Goal: Transaction & Acquisition: Book appointment/travel/reservation

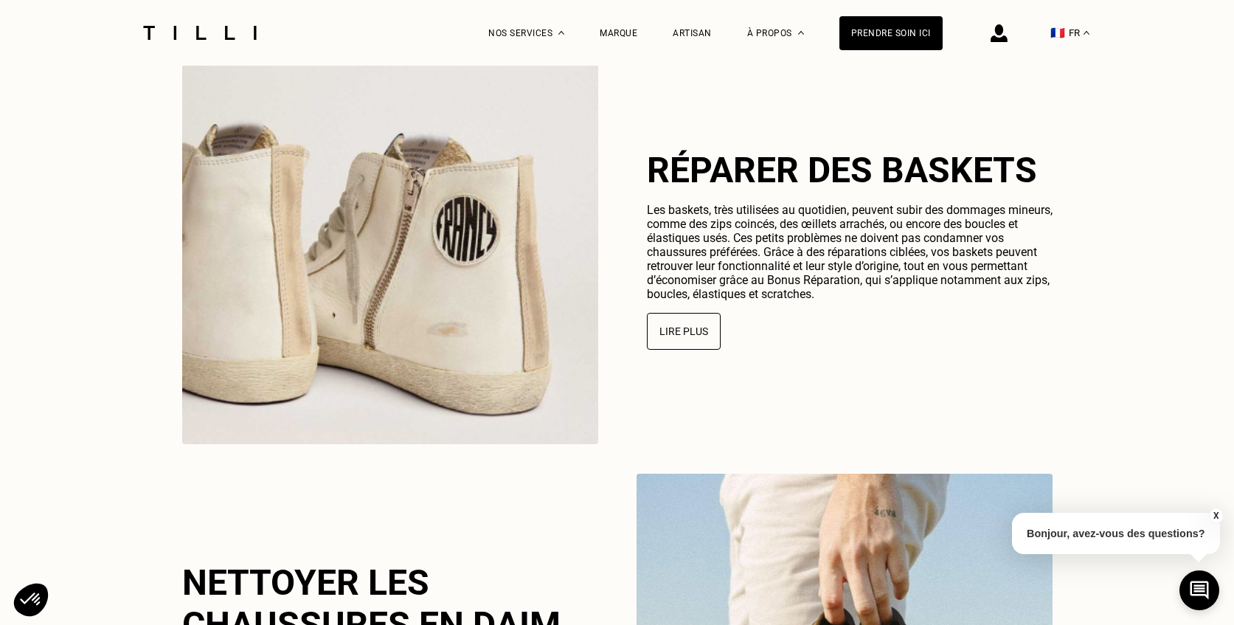
scroll to position [3130, 0]
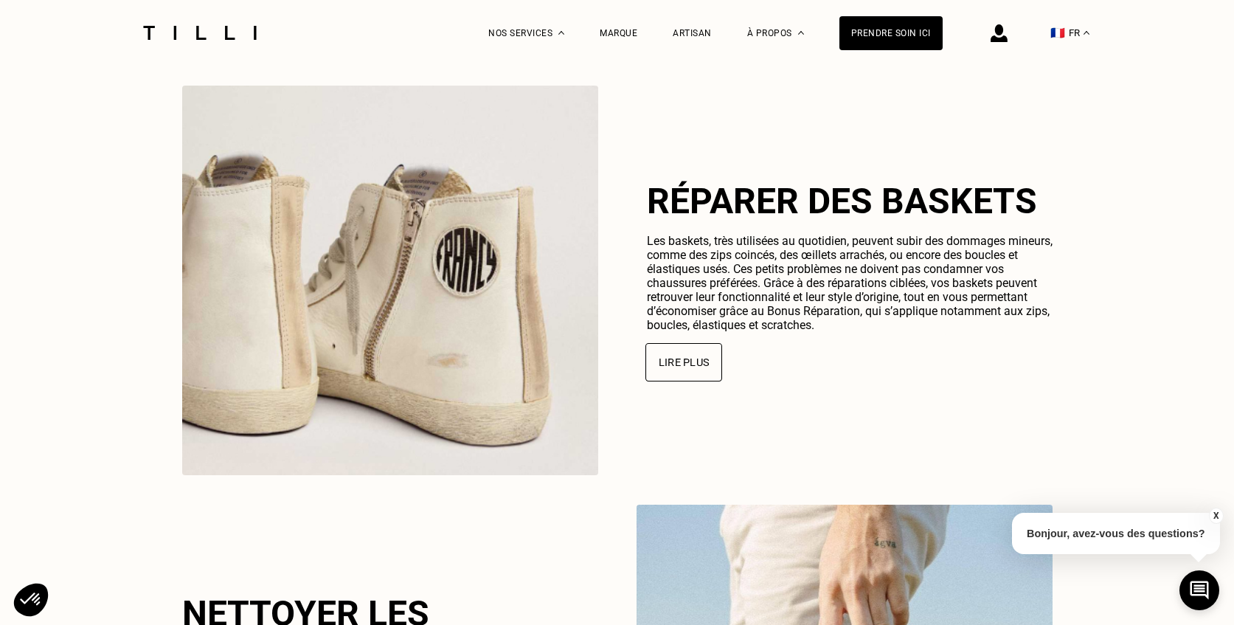
click at [689, 361] on button "Lire plus" at bounding box center [683, 362] width 77 height 38
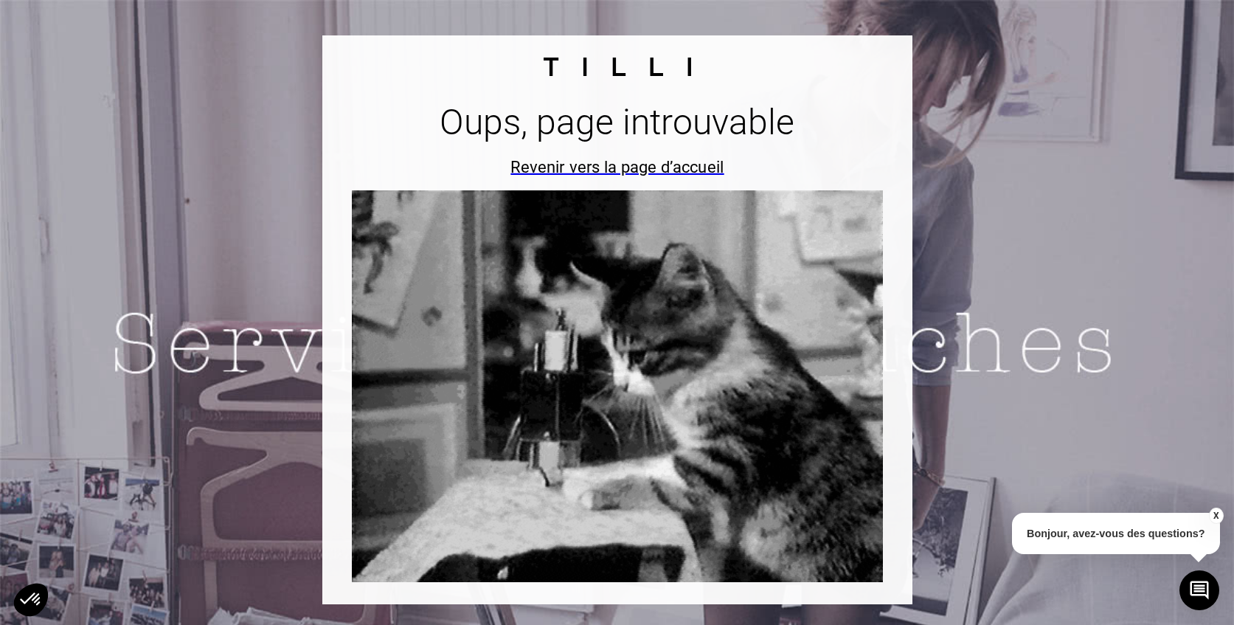
click at [671, 170] on div "Revenir vers la page d’accueil" at bounding box center [617, 166] width 552 height 19
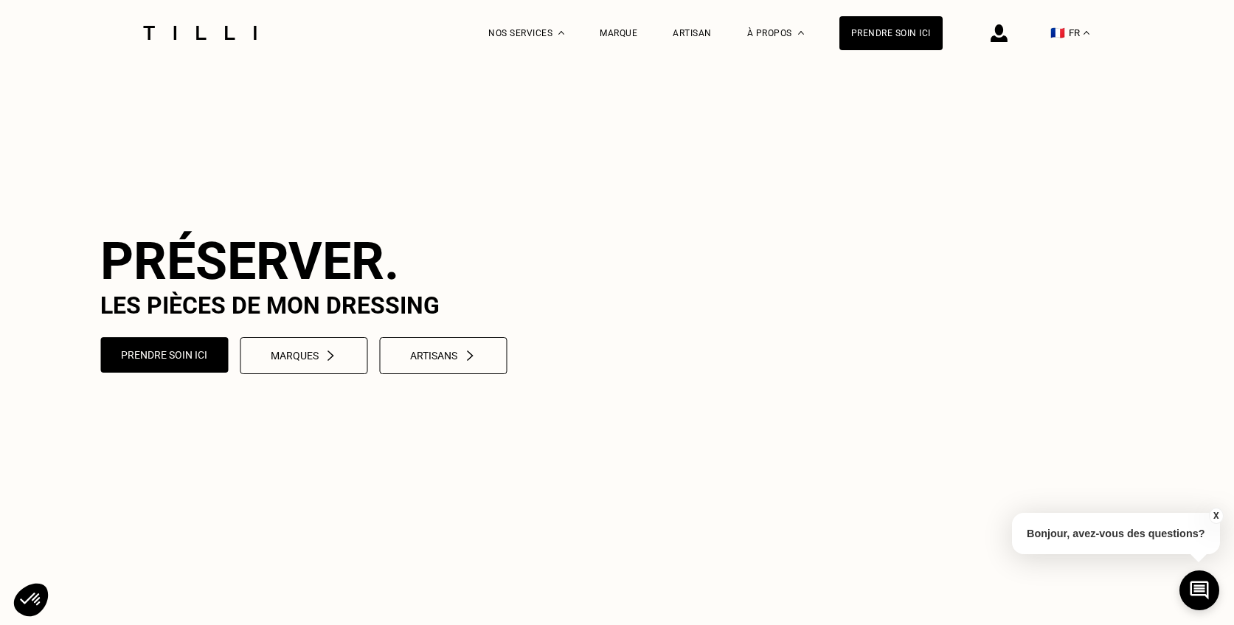
scroll to position [5, 0]
click at [885, 34] on div "Prendre soin ici" at bounding box center [890, 33] width 103 height 34
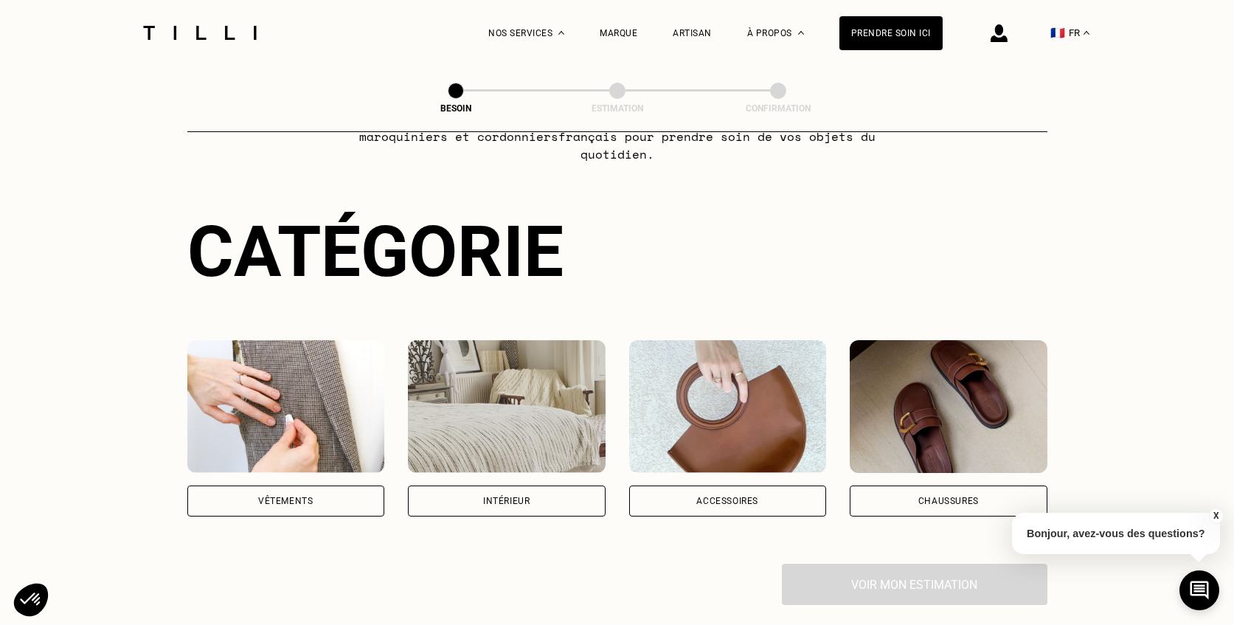
scroll to position [105, 0]
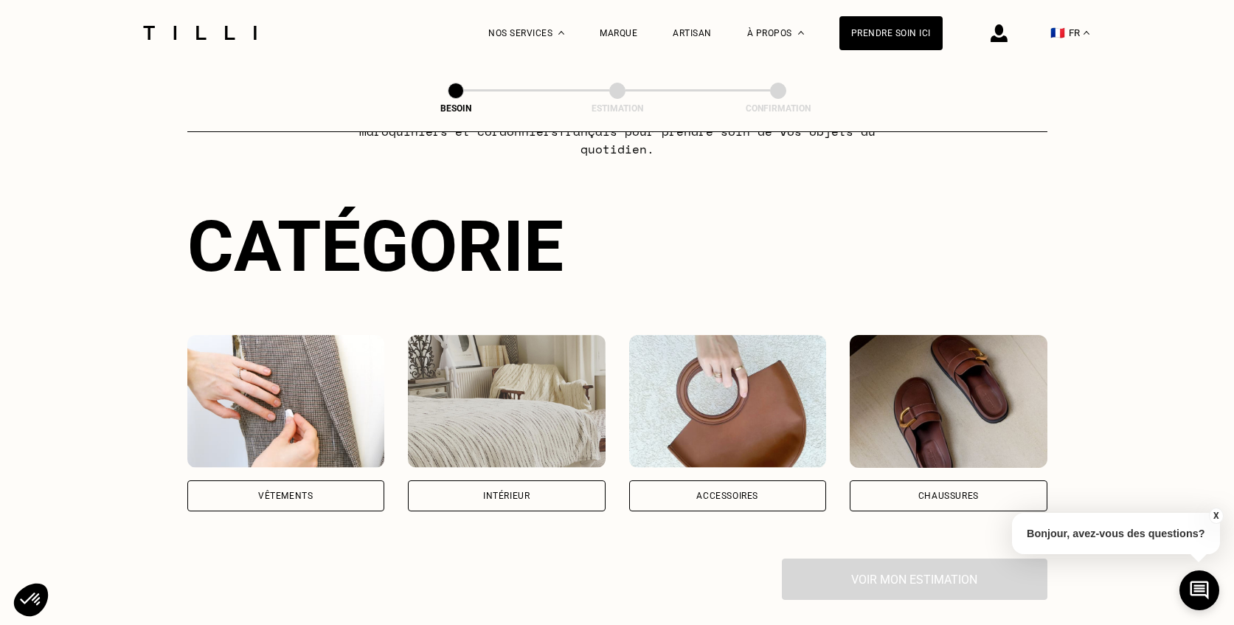
click at [926, 491] on div "Chaussures" at bounding box center [948, 495] width 60 height 9
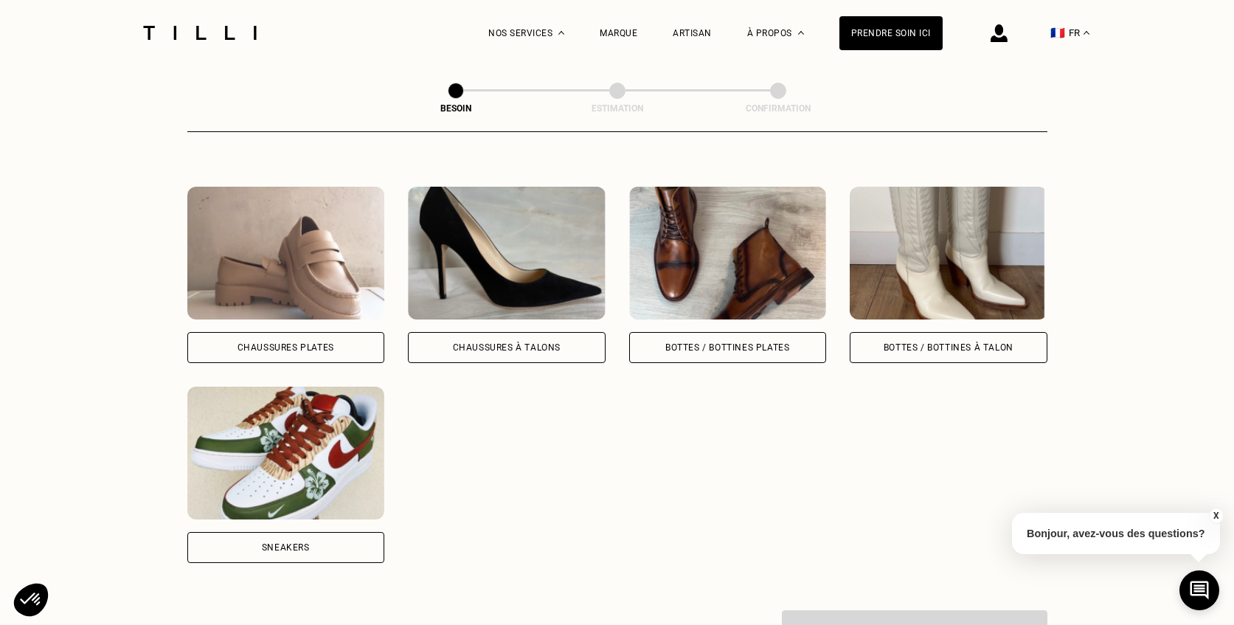
scroll to position [743, 0]
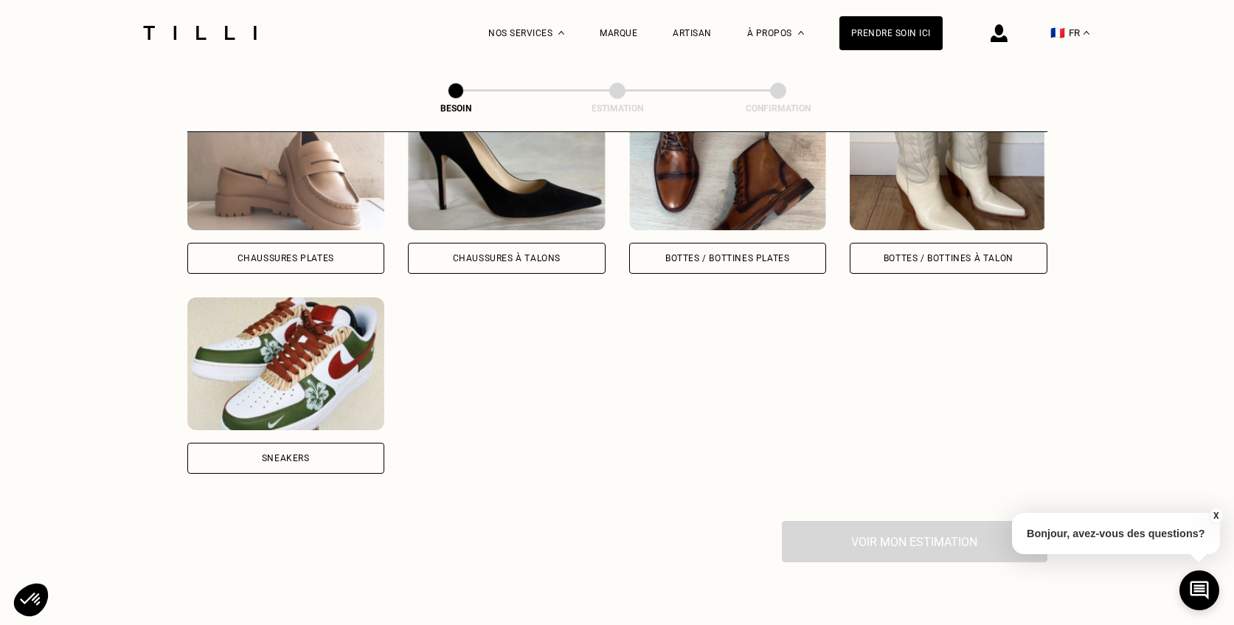
click at [332, 442] on div "Sneakers" at bounding box center [286, 457] width 198 height 31
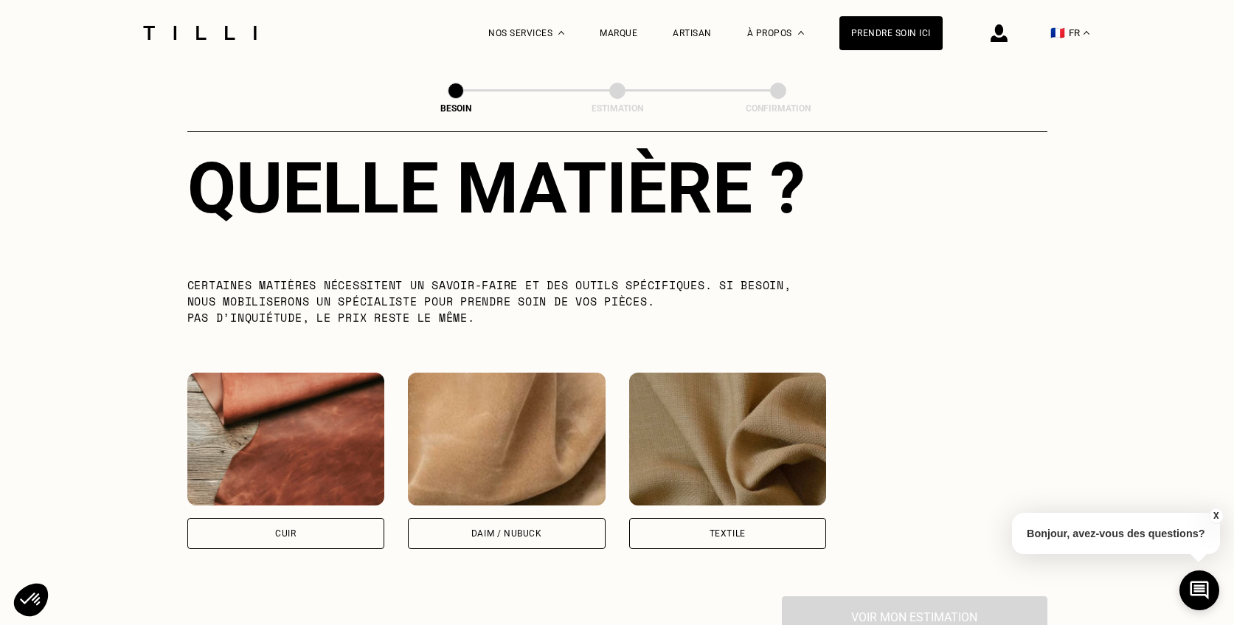
scroll to position [1165, 0]
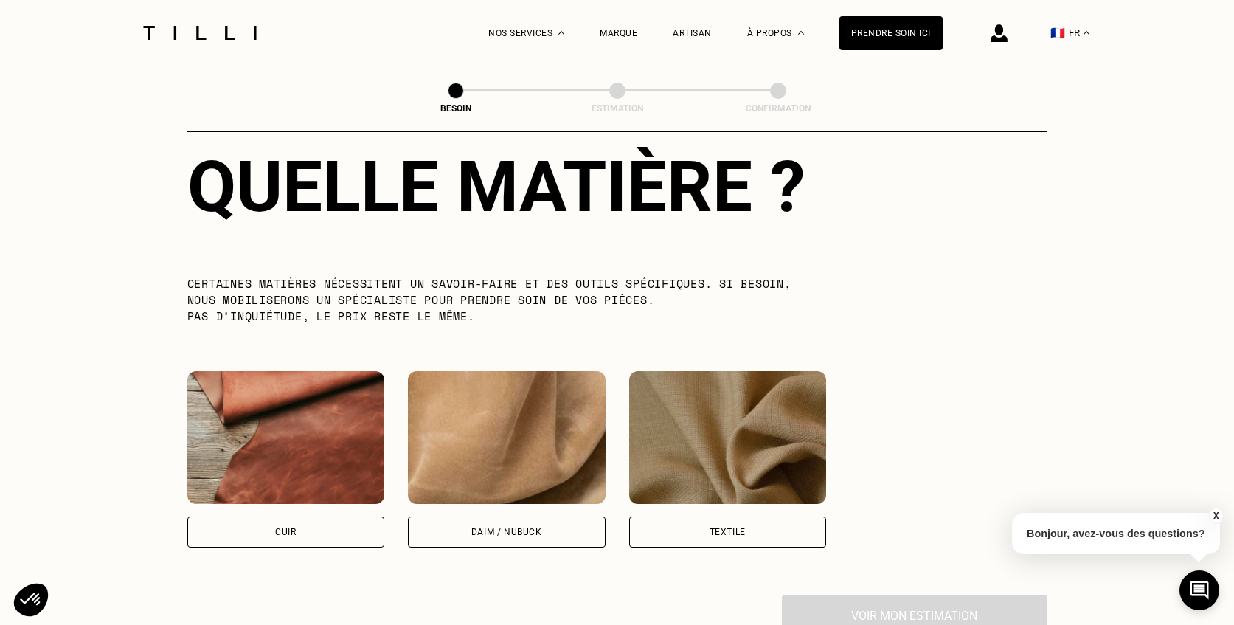
click at [481, 527] on div "Daim / Nubuck" at bounding box center [506, 531] width 71 height 9
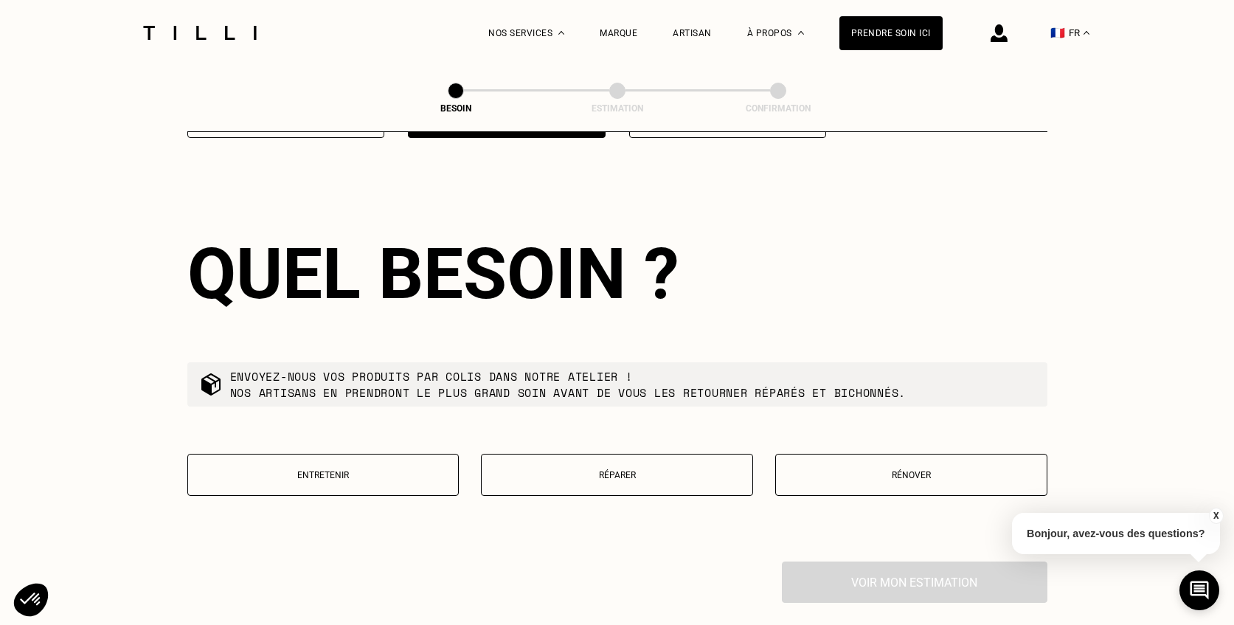
scroll to position [1578, 0]
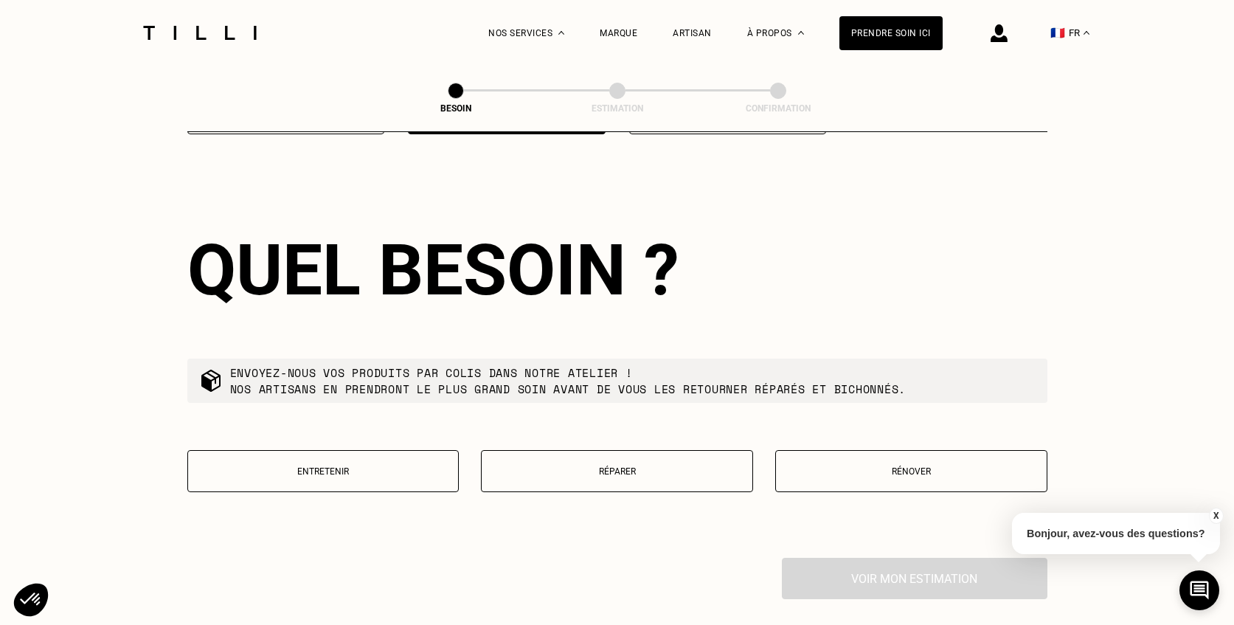
click at [408, 466] on p "Entretenir" at bounding box center [323, 471] width 256 height 10
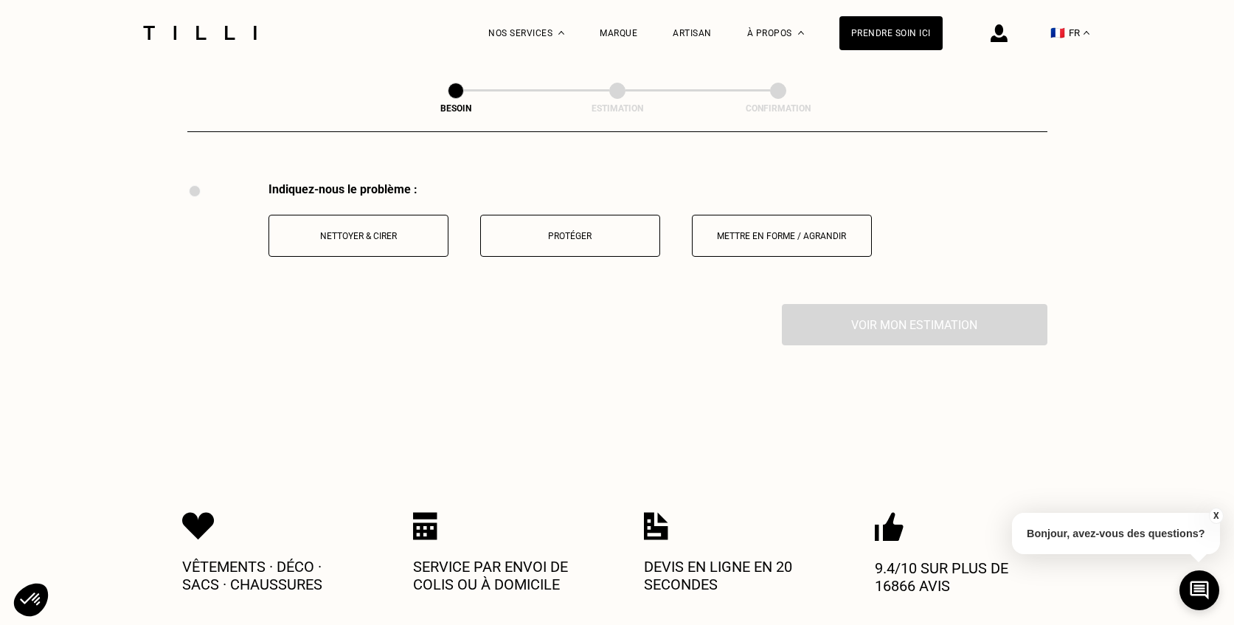
scroll to position [1956, 0]
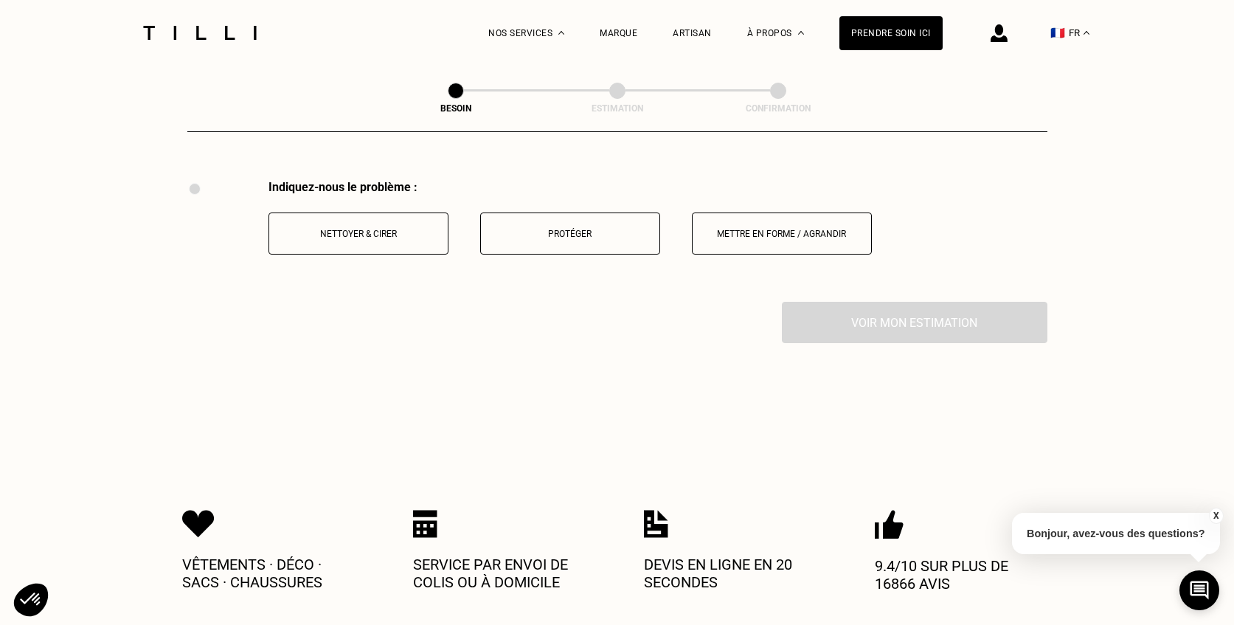
click at [410, 229] on p "Nettoyer & cirer" at bounding box center [359, 234] width 164 height 10
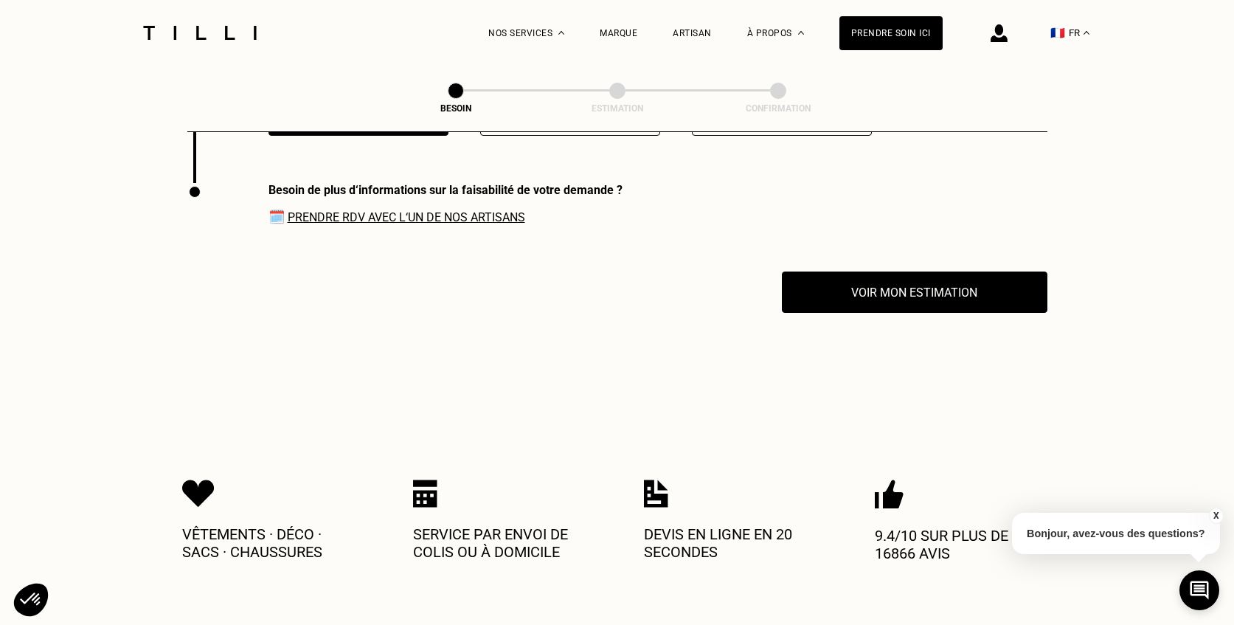
scroll to position [2077, 0]
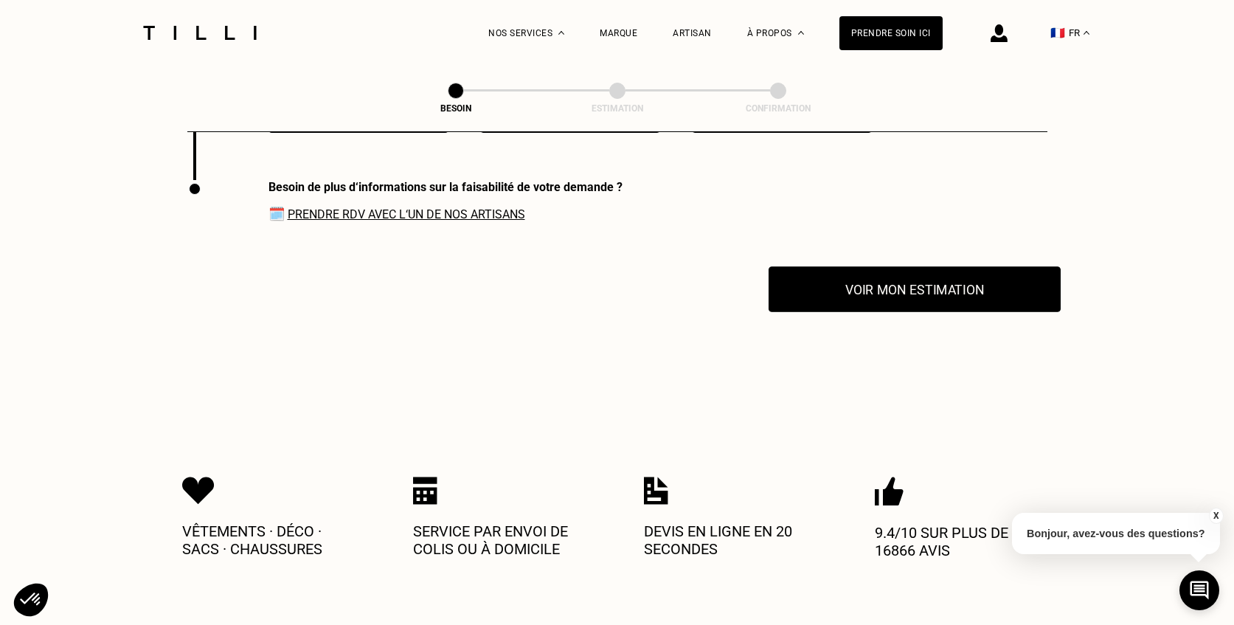
click at [880, 285] on button "Voir mon estimation" at bounding box center [914, 289] width 292 height 46
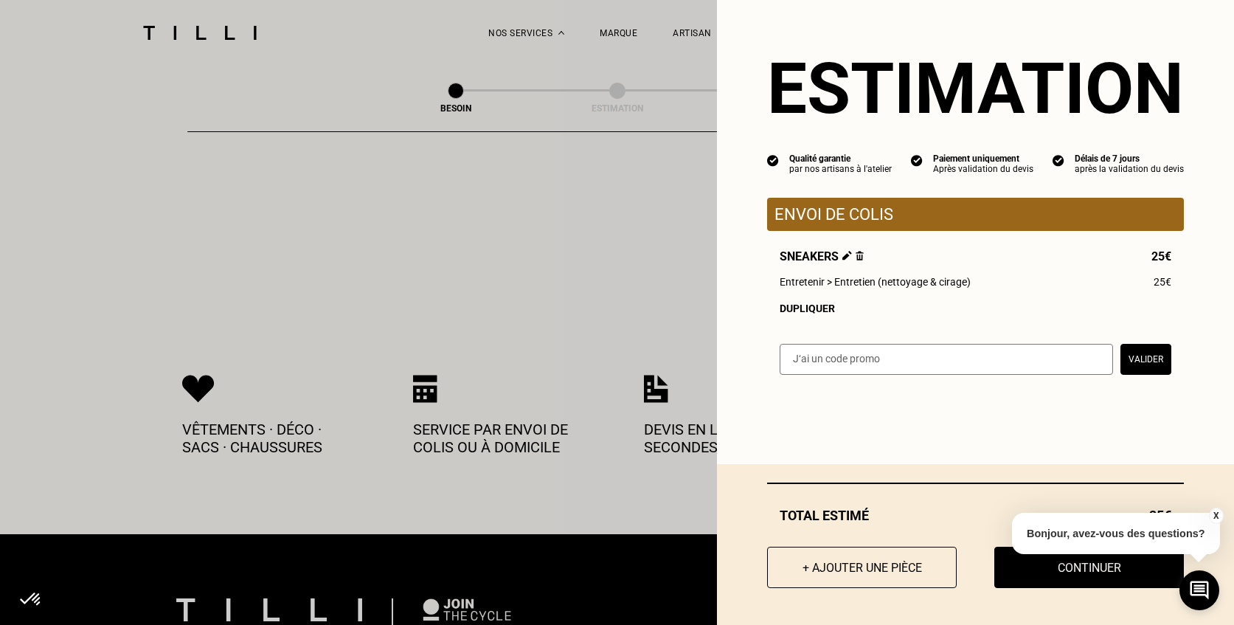
scroll to position [2178, 0]
drag, startPoint x: 824, startPoint y: 279, endPoint x: 965, endPoint y: 277, distance: 141.6
click at [966, 278] on span "Entretenir > Entretien (nettoyage & cirage)" at bounding box center [874, 282] width 191 height 12
click at [965, 279] on span "Entretenir > Entretien (nettoyage & cirage)" at bounding box center [874, 282] width 191 height 12
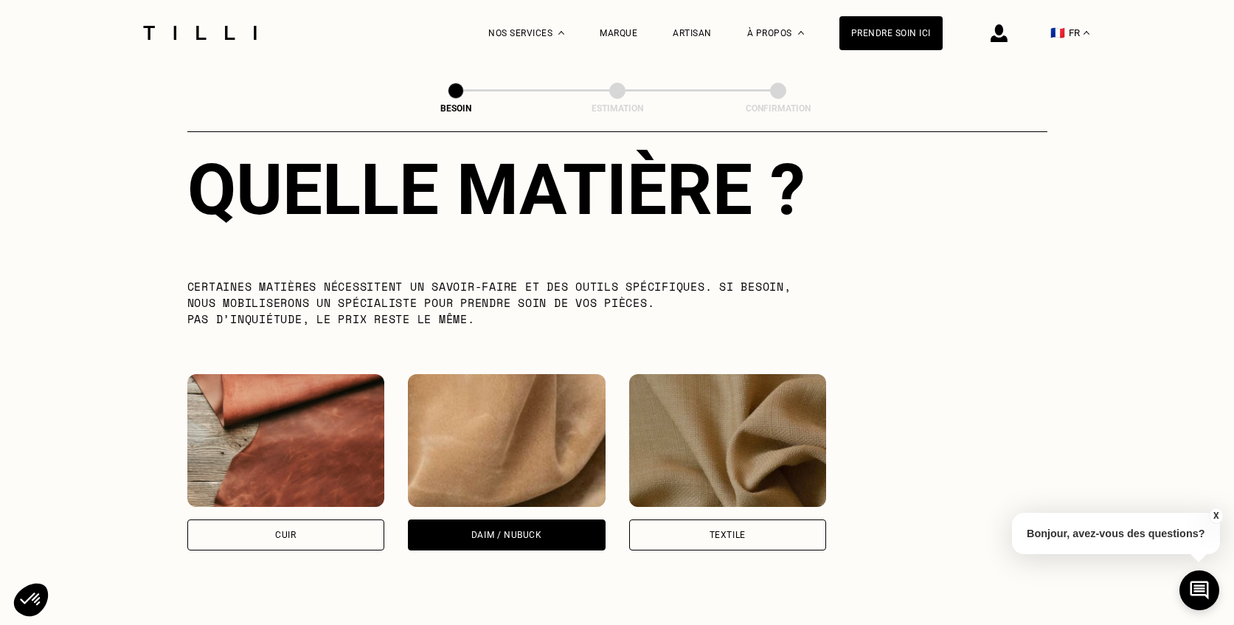
scroll to position [1161, 0]
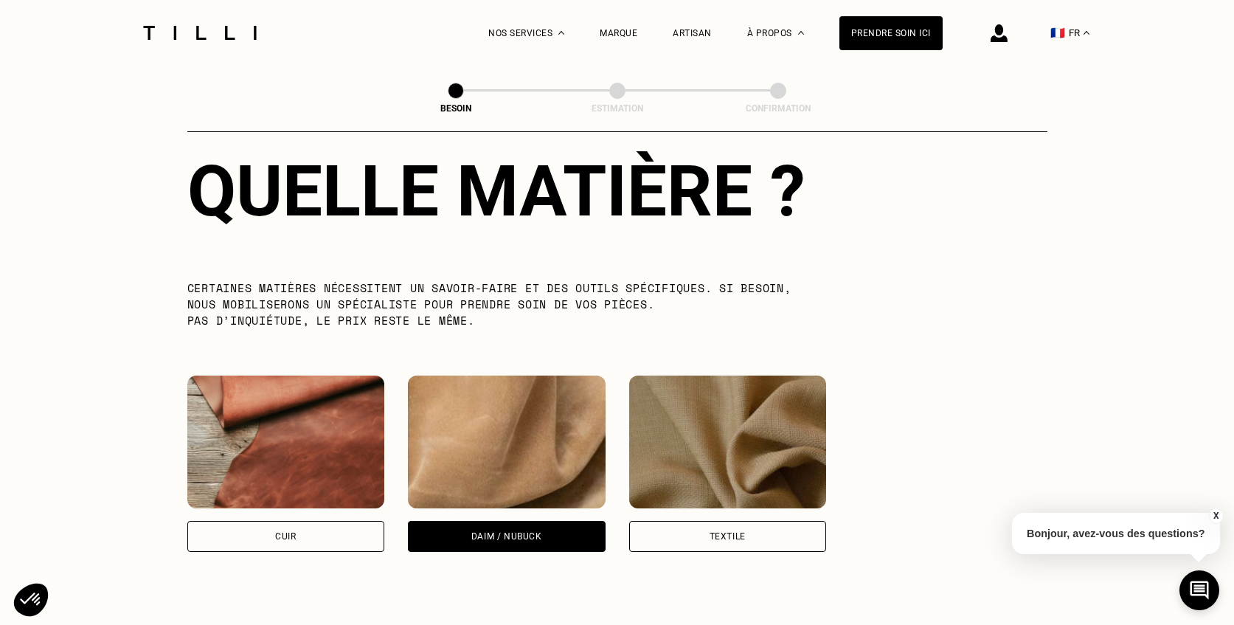
click at [730, 431] on img at bounding box center [728, 441] width 198 height 133
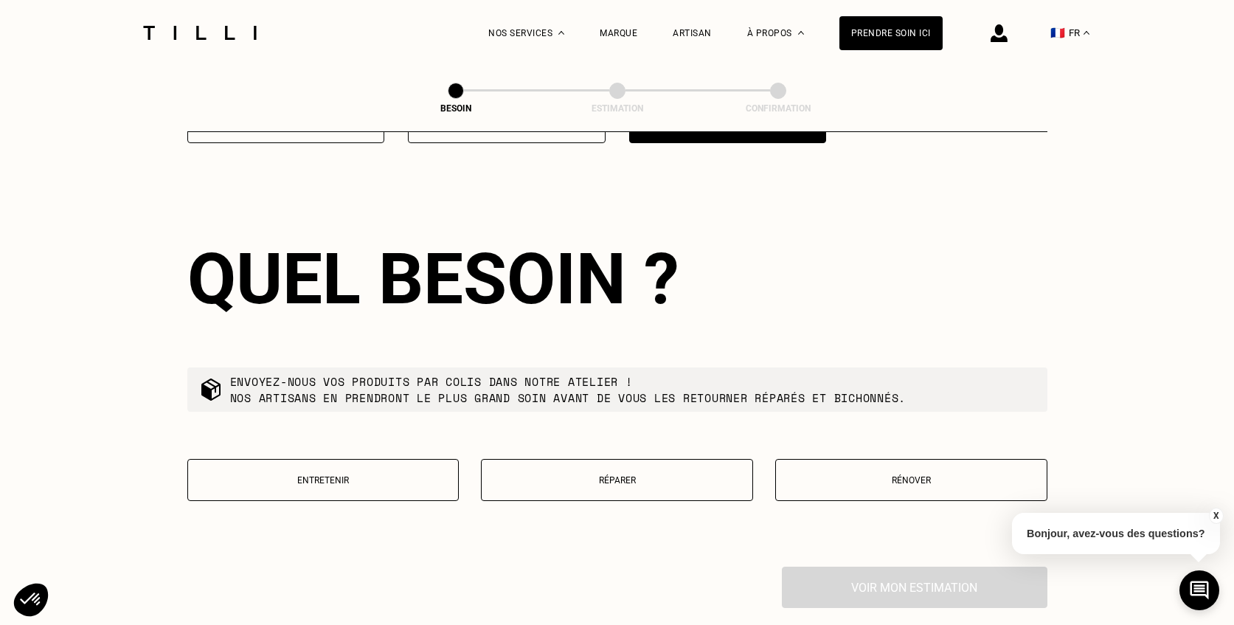
scroll to position [1578, 0]
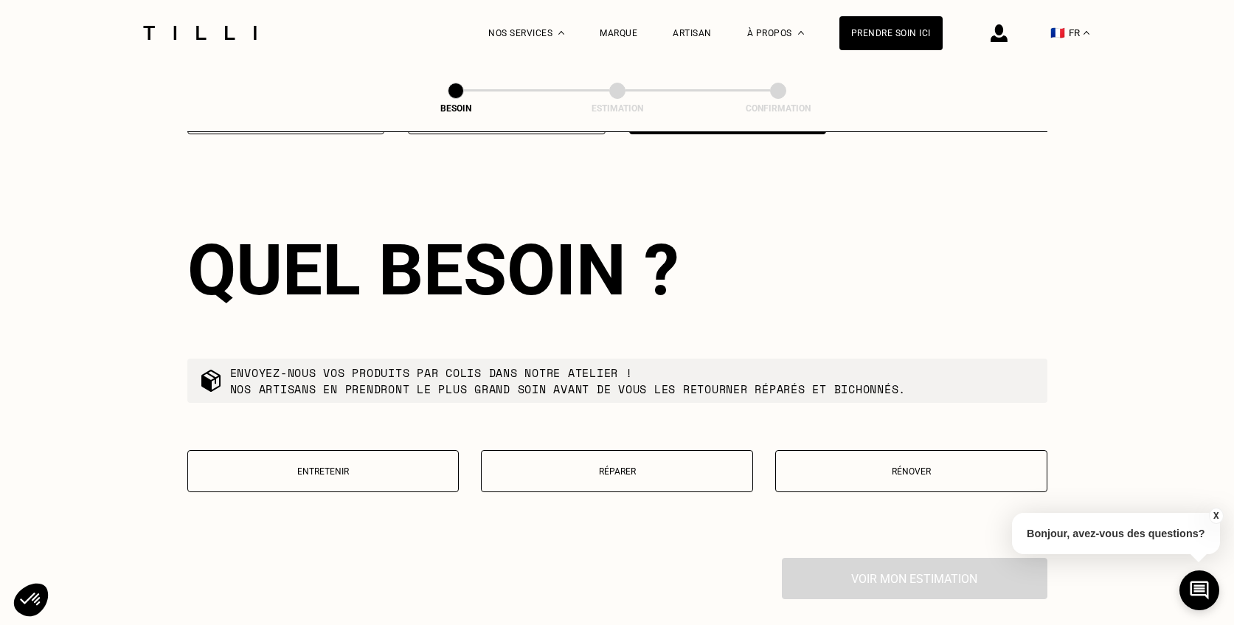
click at [349, 466] on p "Entretenir" at bounding box center [323, 471] width 256 height 10
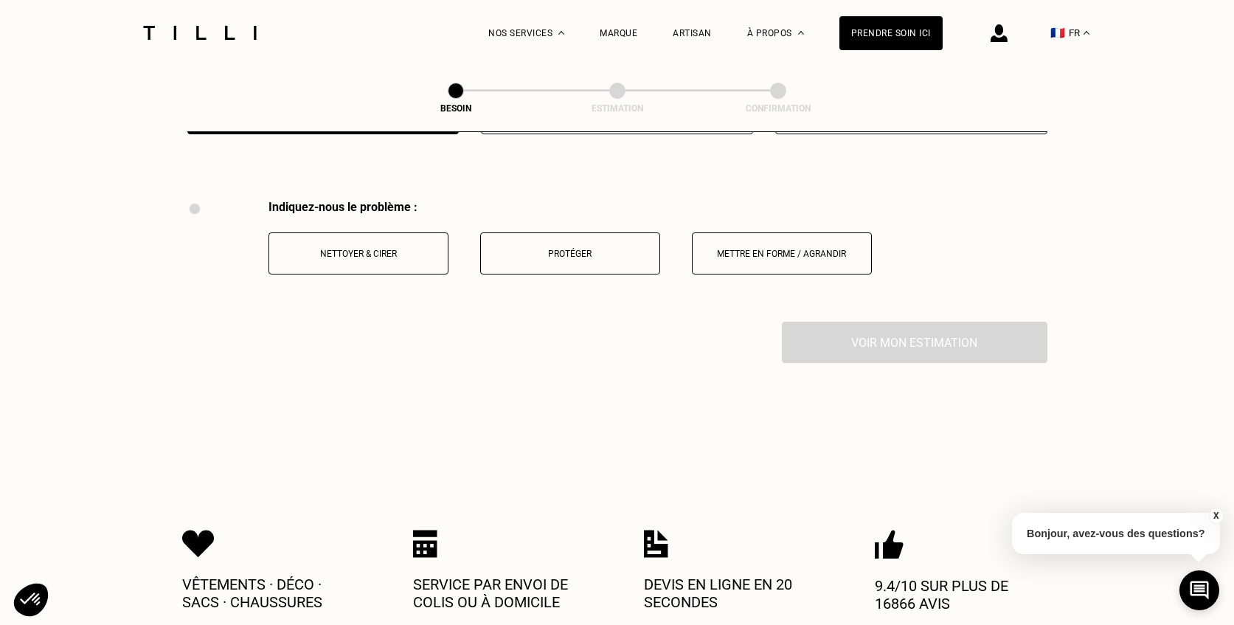
scroll to position [1956, 0]
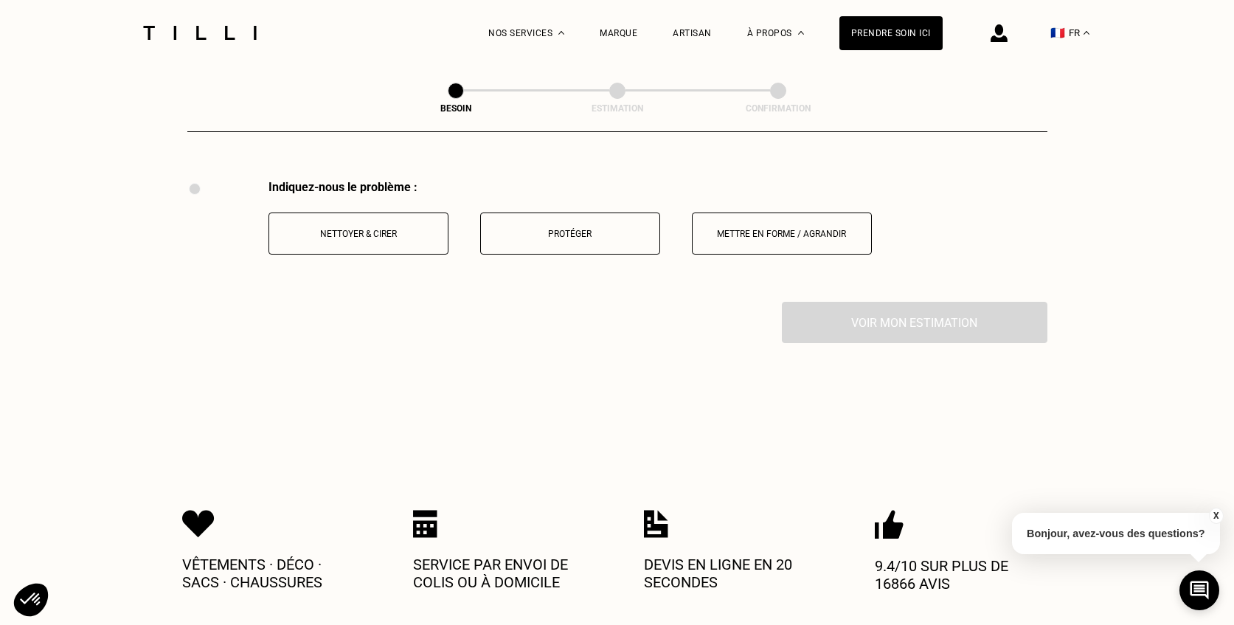
click at [419, 230] on button "Nettoyer & cirer" at bounding box center [358, 233] width 180 height 42
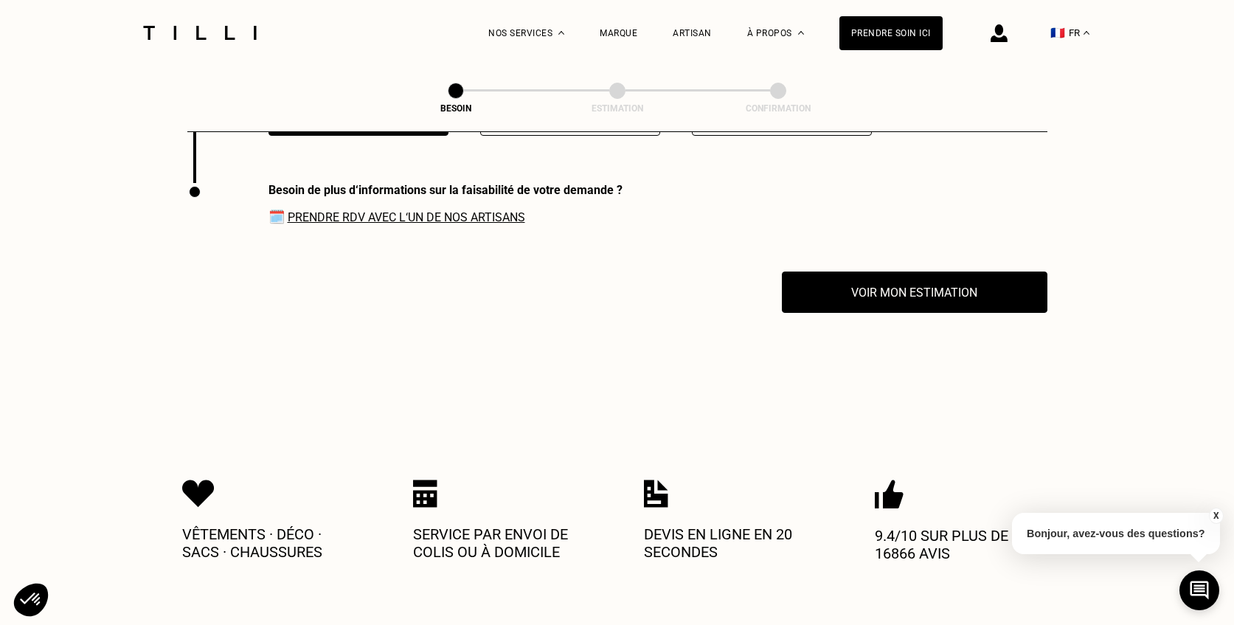
scroll to position [2077, 0]
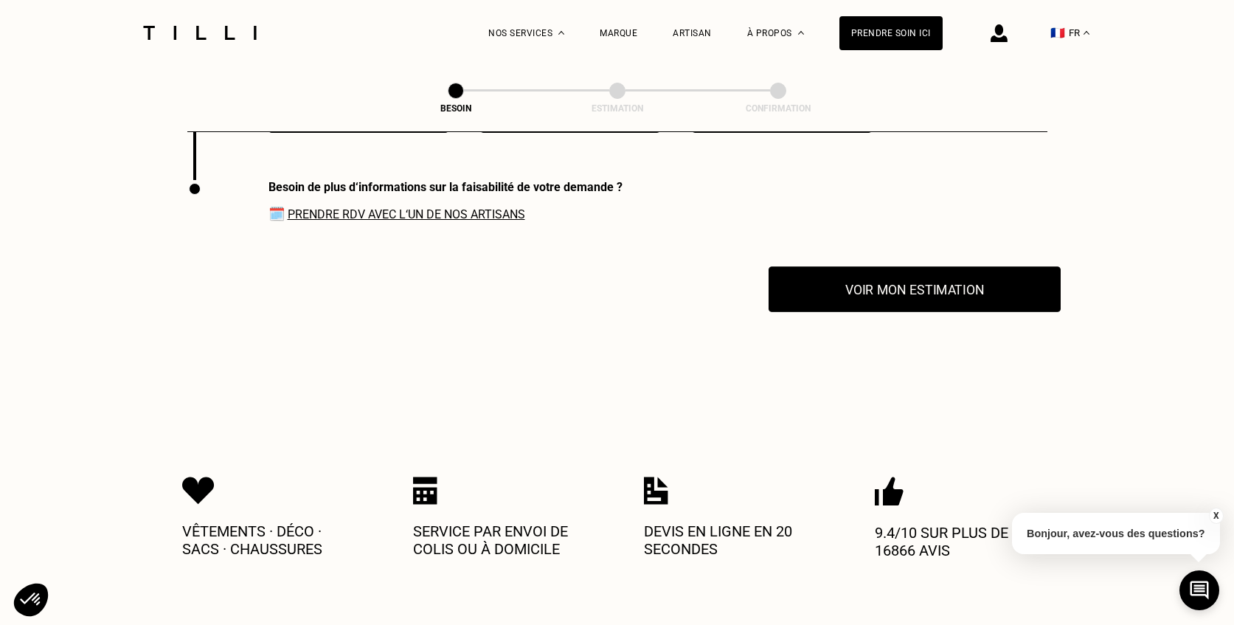
click at [851, 285] on button "Voir mon estimation" at bounding box center [914, 289] width 292 height 46
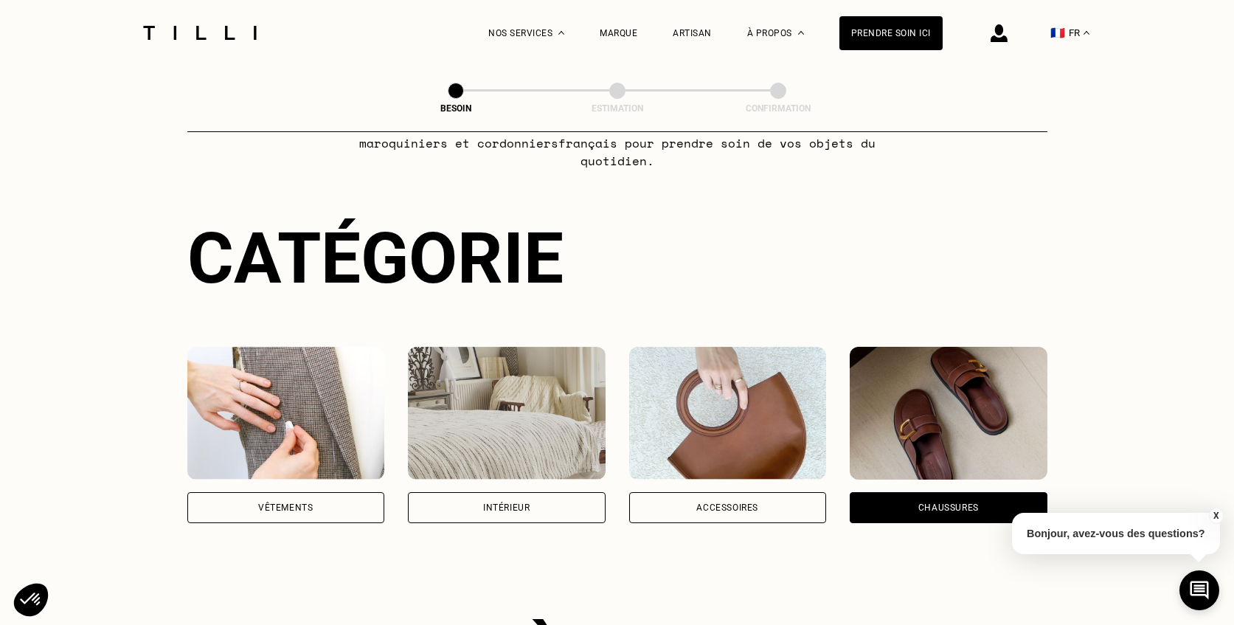
scroll to position [129, 0]
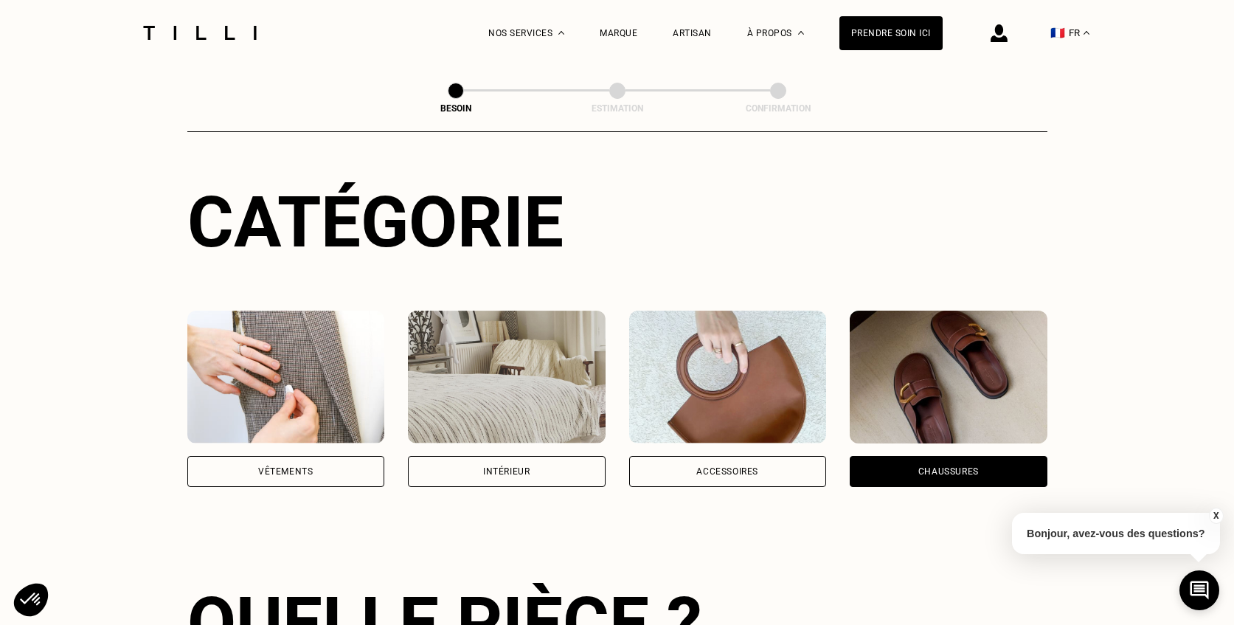
click at [780, 365] on img at bounding box center [728, 376] width 198 height 133
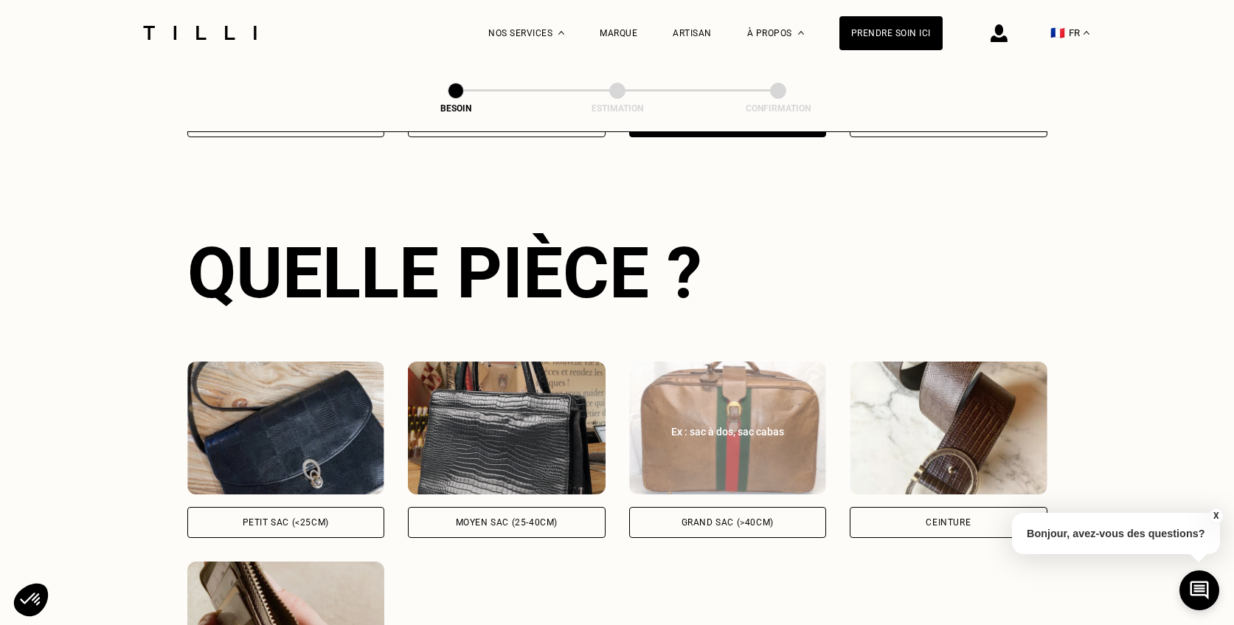
scroll to position [480, 0]
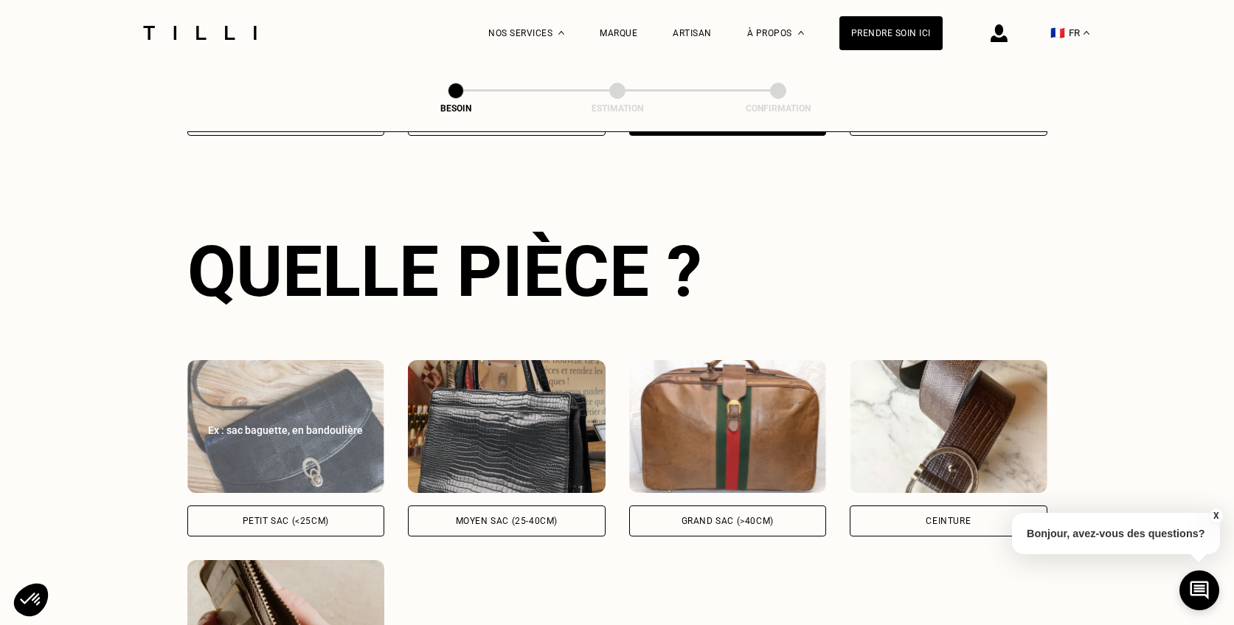
click at [285, 390] on img at bounding box center [286, 426] width 198 height 133
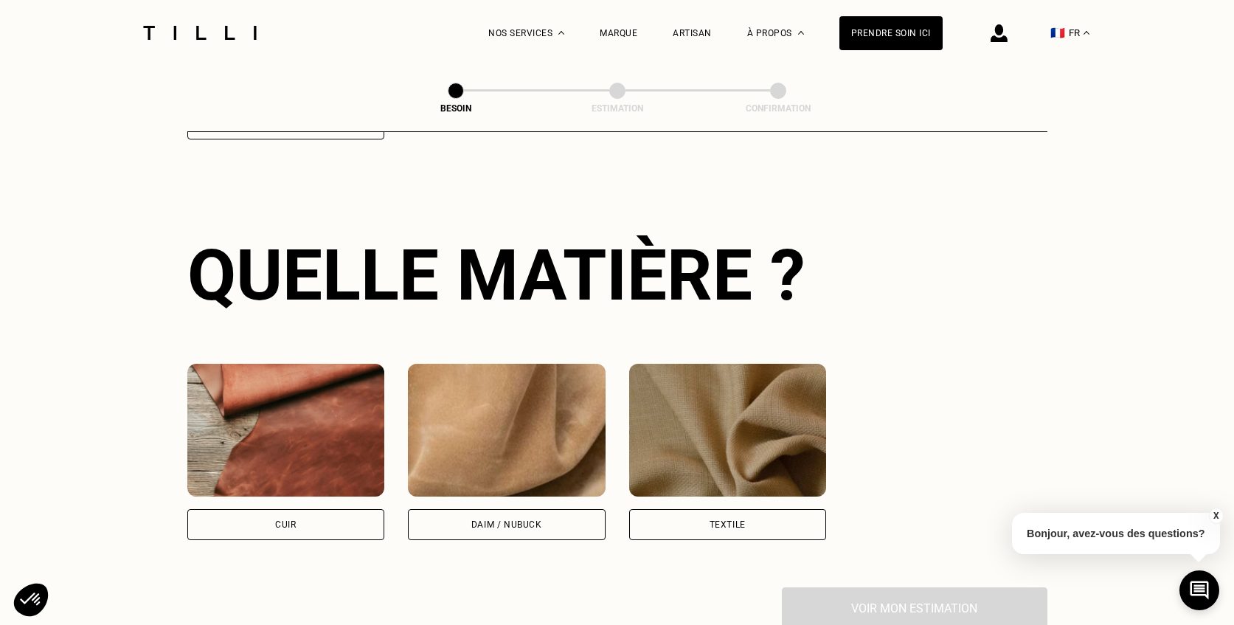
scroll to position [1080, 0]
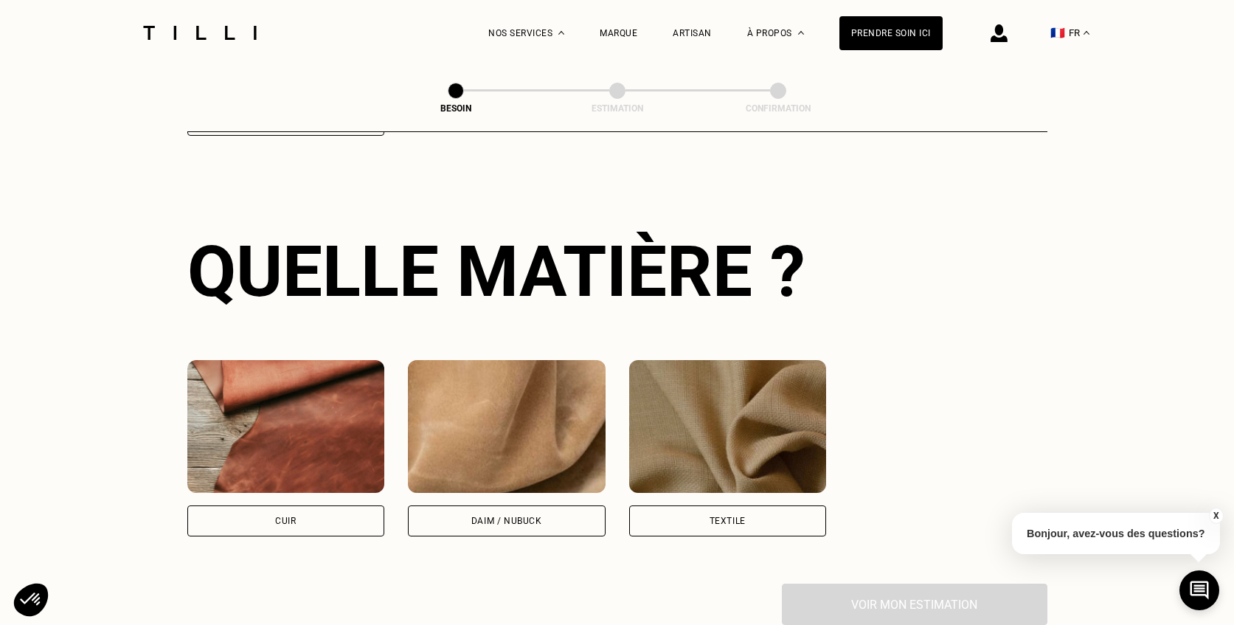
click at [504, 360] on img at bounding box center [507, 426] width 198 height 133
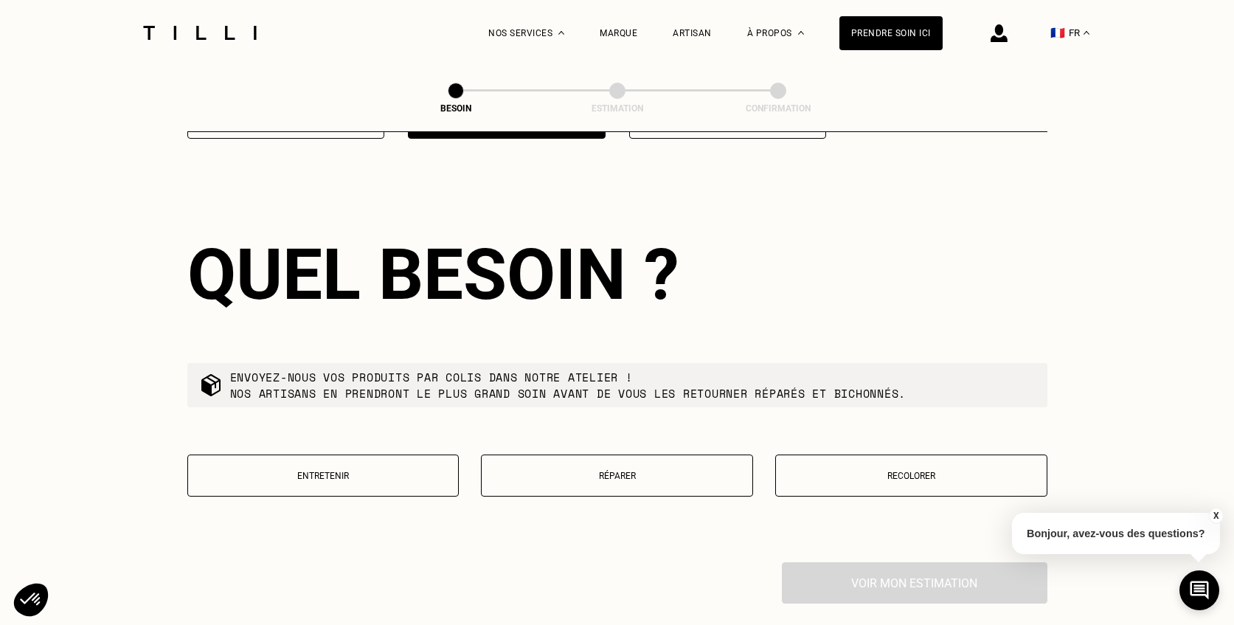
scroll to position [1481, 0]
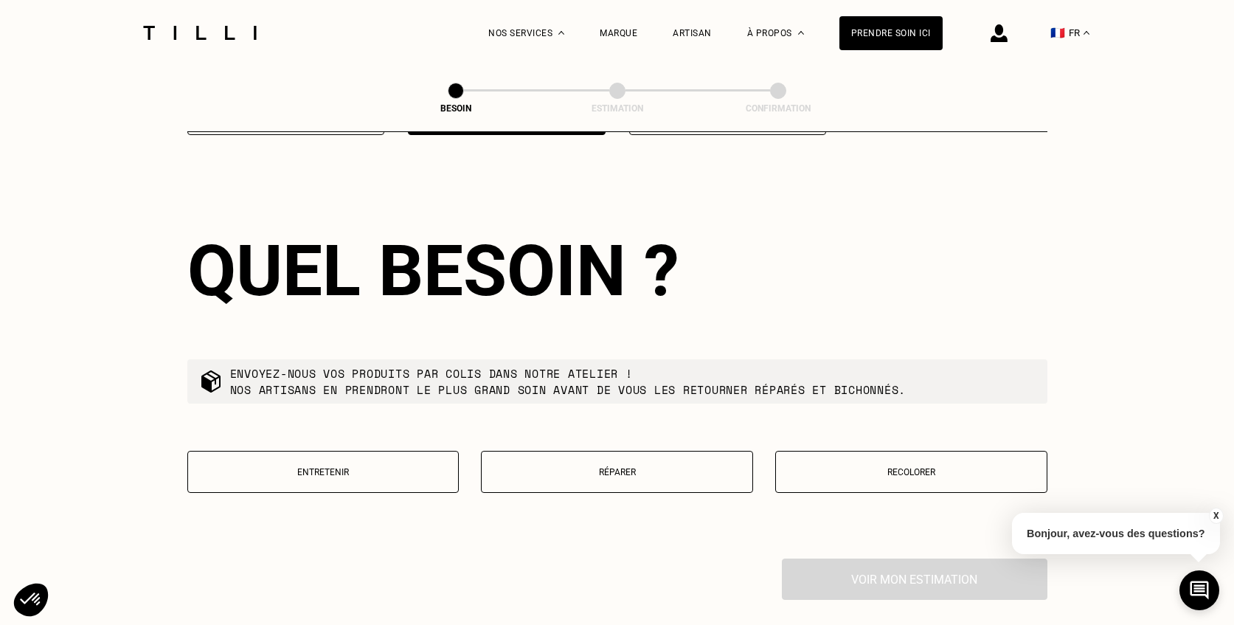
click at [647, 451] on button "Réparer" at bounding box center [617, 472] width 272 height 42
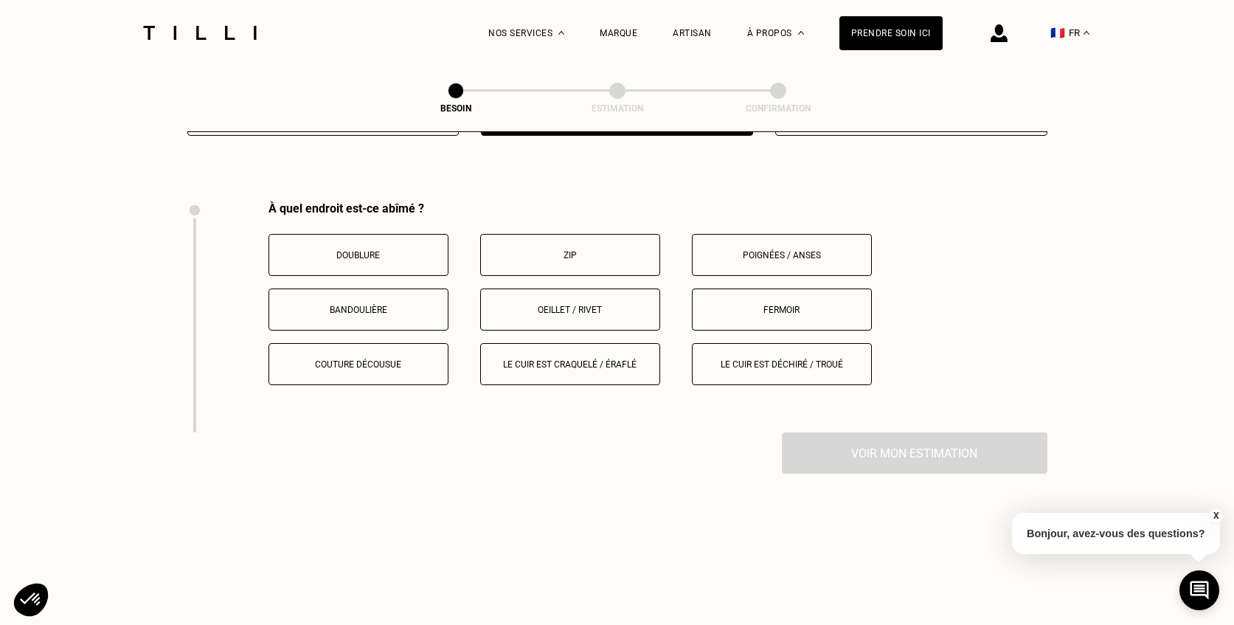
scroll to position [1858, 0]
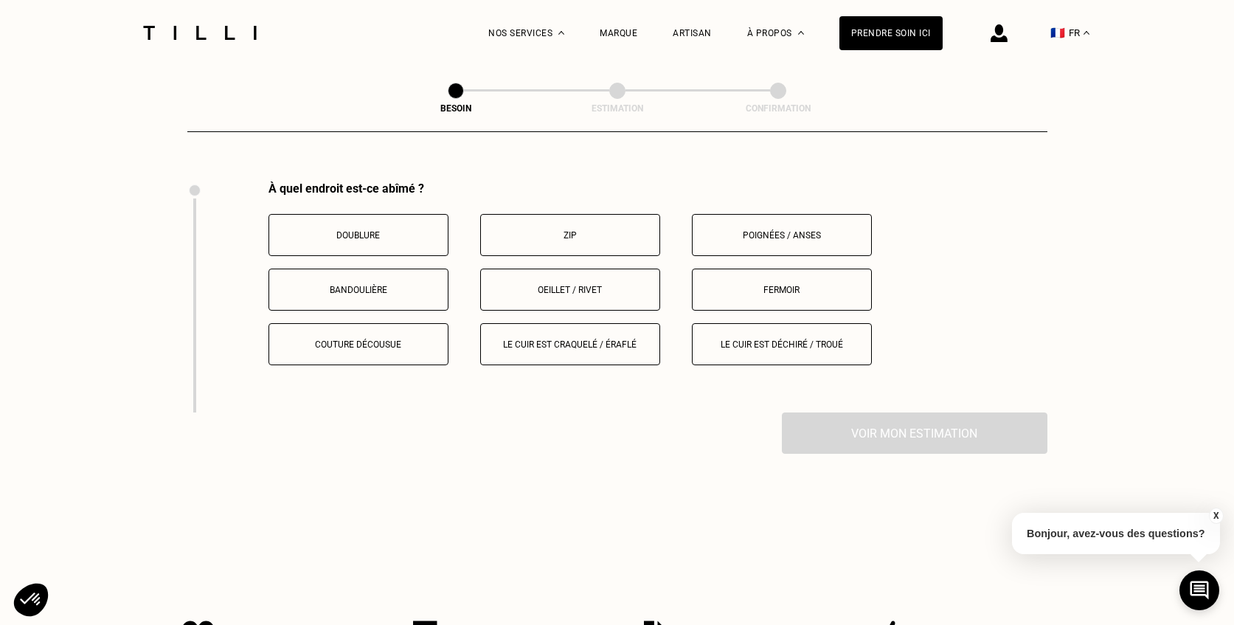
click at [556, 230] on p "Zip" at bounding box center [570, 235] width 164 height 10
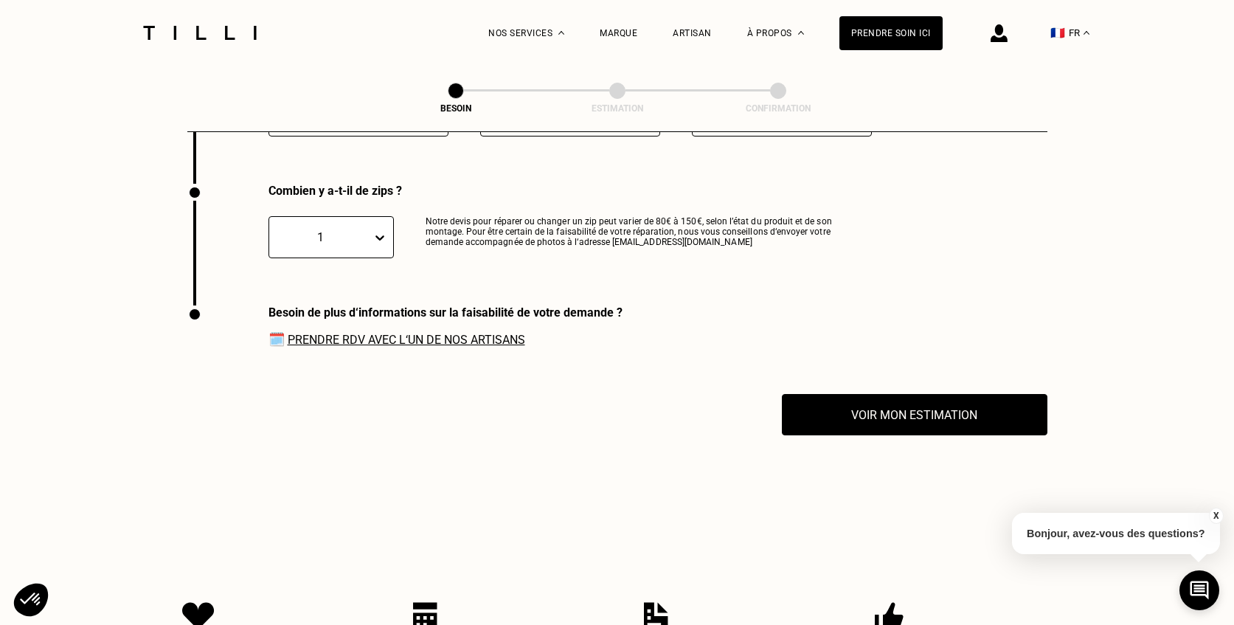
scroll to position [2089, 0]
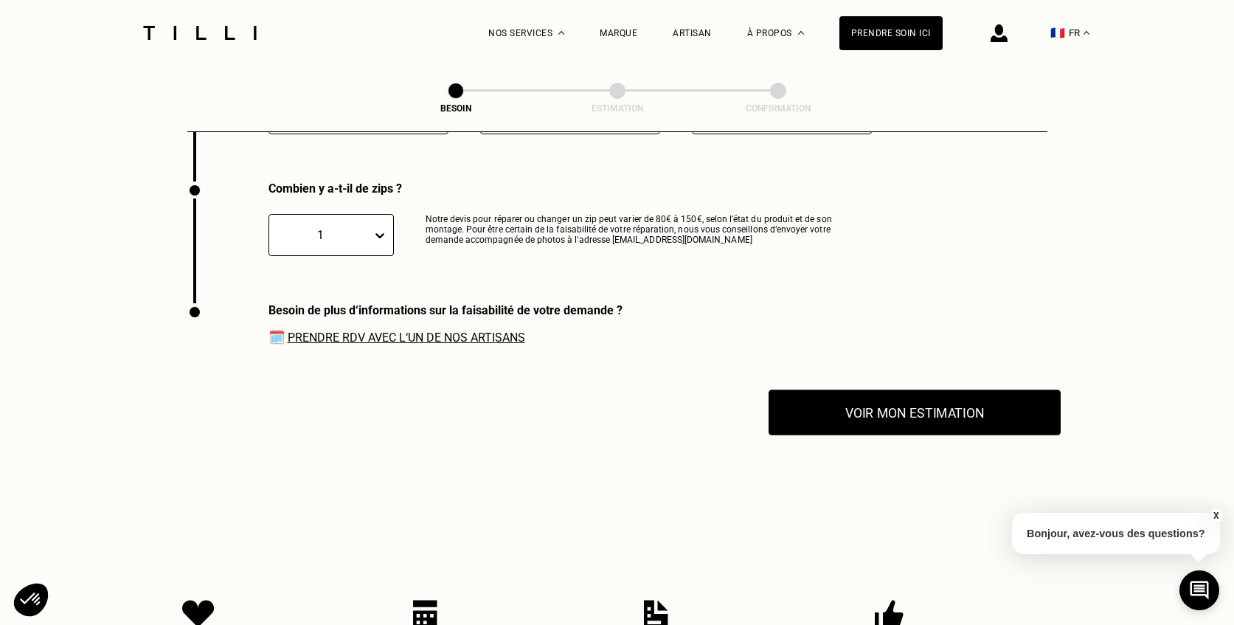
click at [868, 397] on button "Voir mon estimation" at bounding box center [914, 412] width 292 height 46
